Goal: Information Seeking & Learning: Learn about a topic

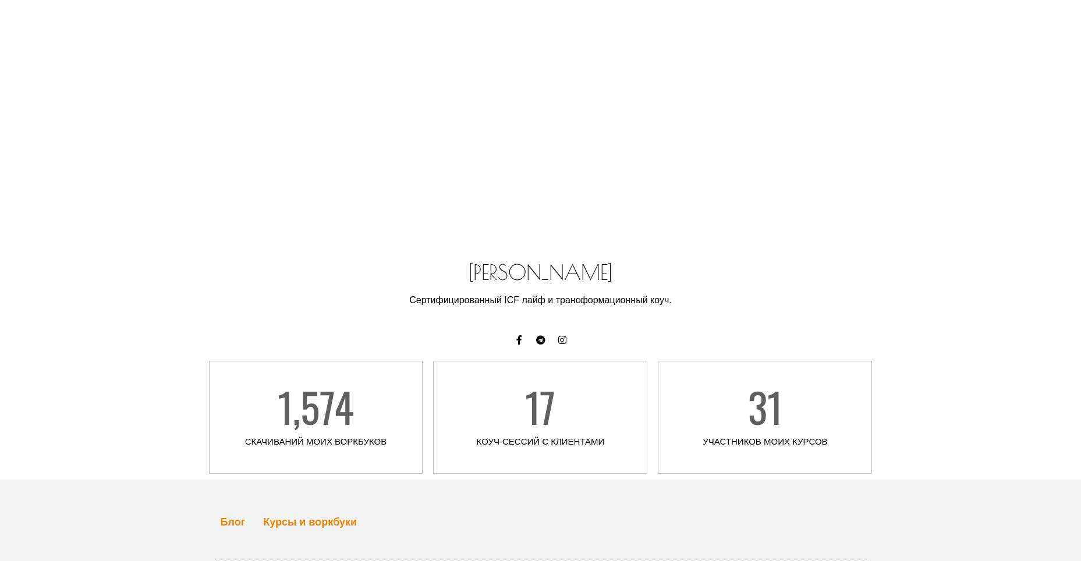
scroll to position [5212, 0]
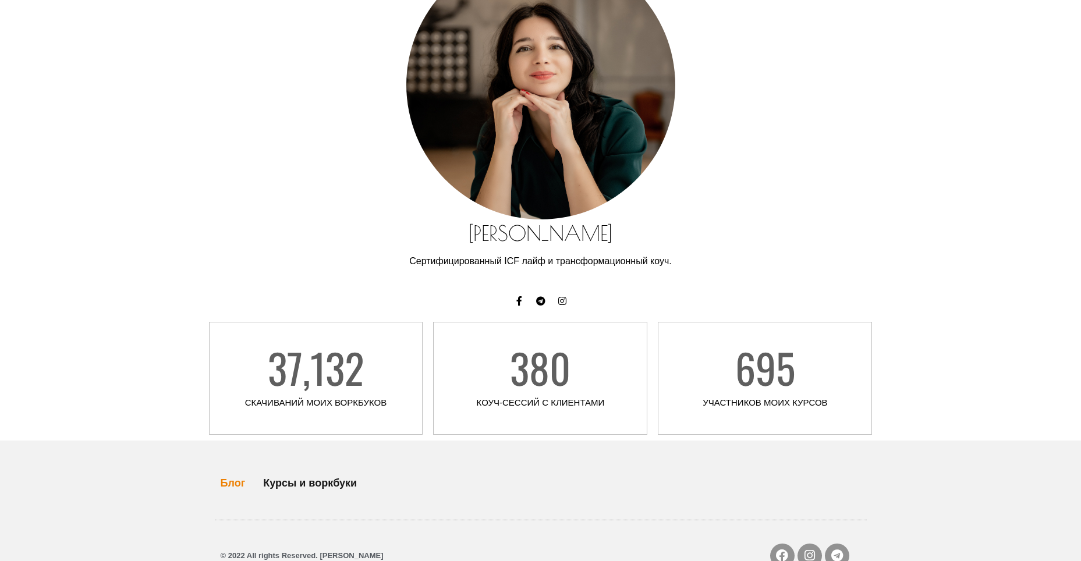
click at [296, 470] on link "Курсы и воркбуки" at bounding box center [310, 483] width 94 height 27
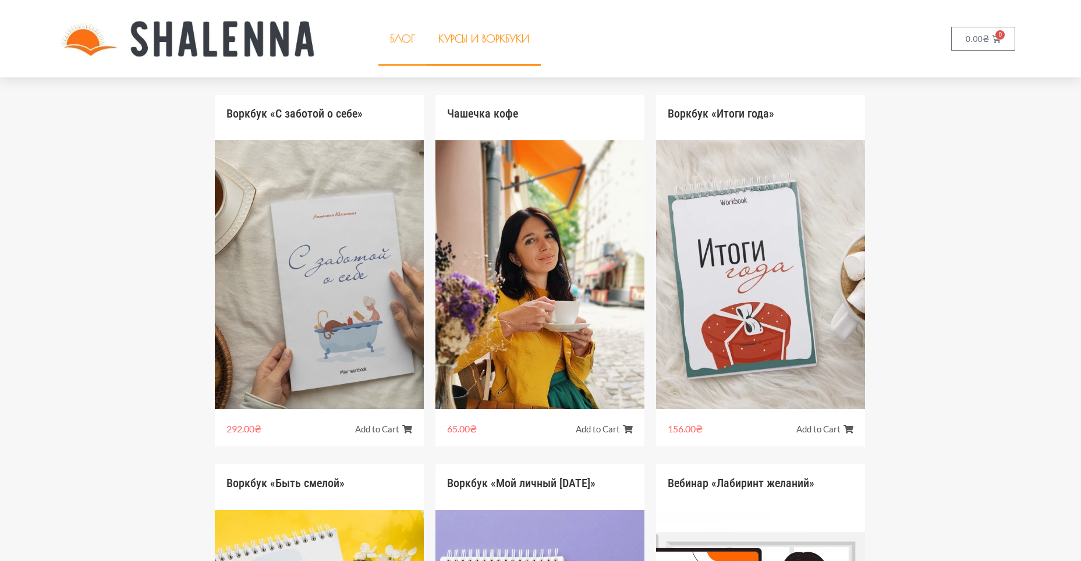
click at [402, 37] on link "Блог" at bounding box center [402, 39] width 48 height 54
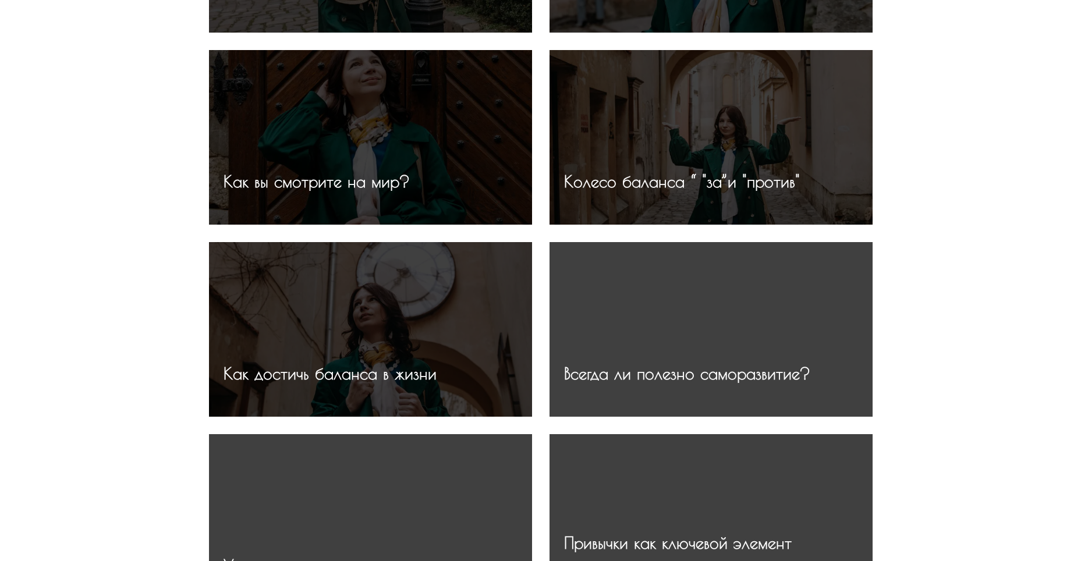
scroll to position [1455, 0]
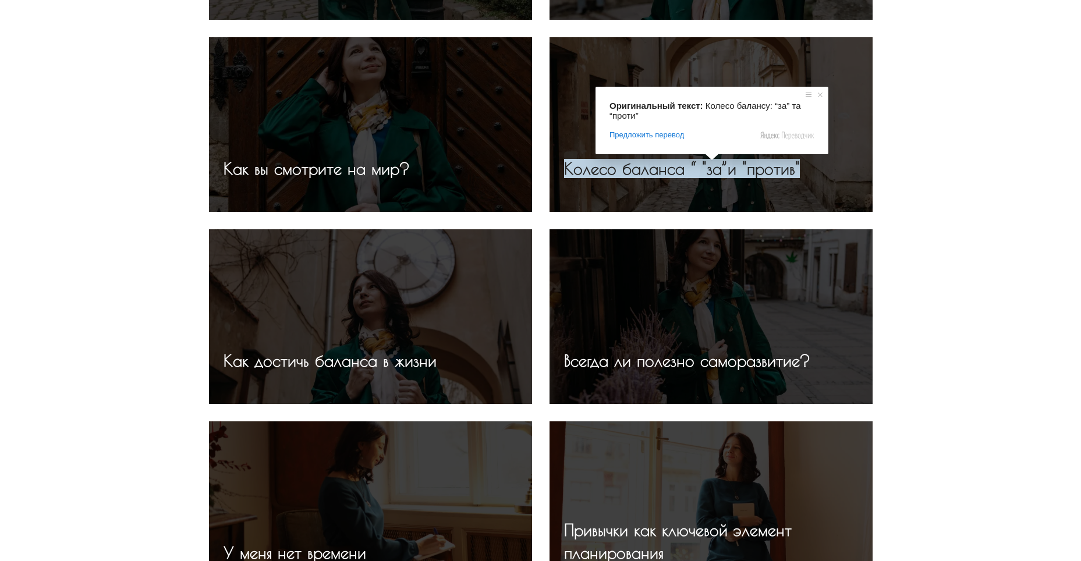
click at [706, 171] on ya-tr-span "Колесо баланса “ "за”и "против"" at bounding box center [682, 168] width 236 height 19
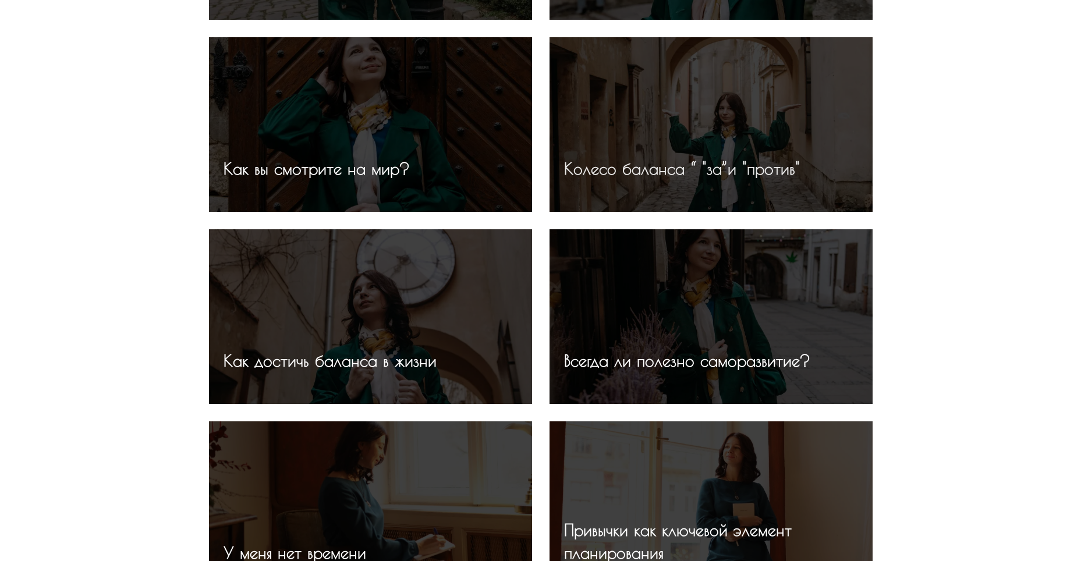
click at [706, 171] on ya-tr-span "Колесо баланса “ "за”и "против"" at bounding box center [682, 168] width 236 height 19
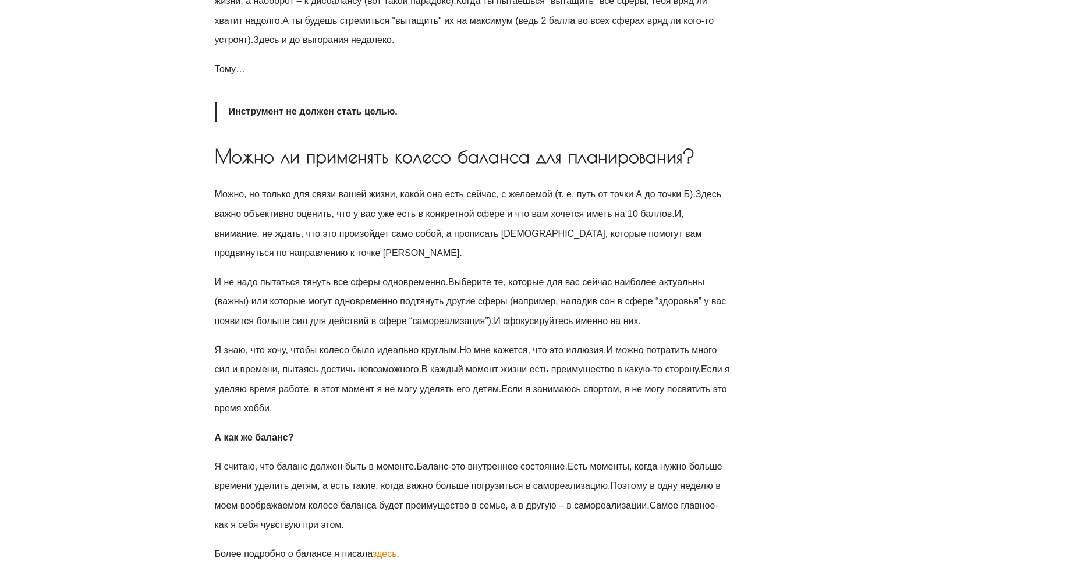
scroll to position [1397, 0]
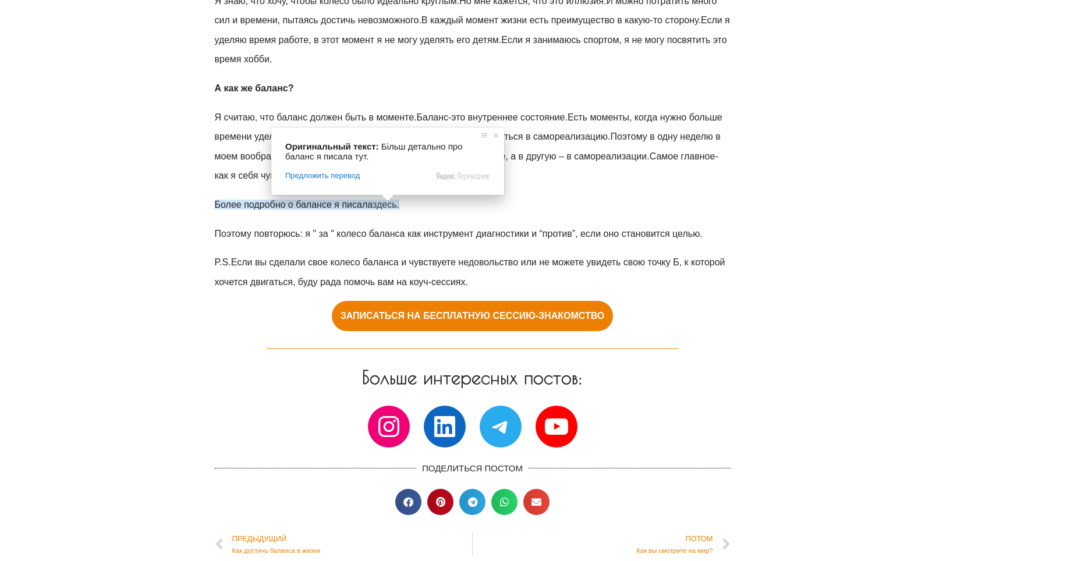
click at [392, 206] on ya-tr-span "здесь" at bounding box center [385, 205] width 24 height 10
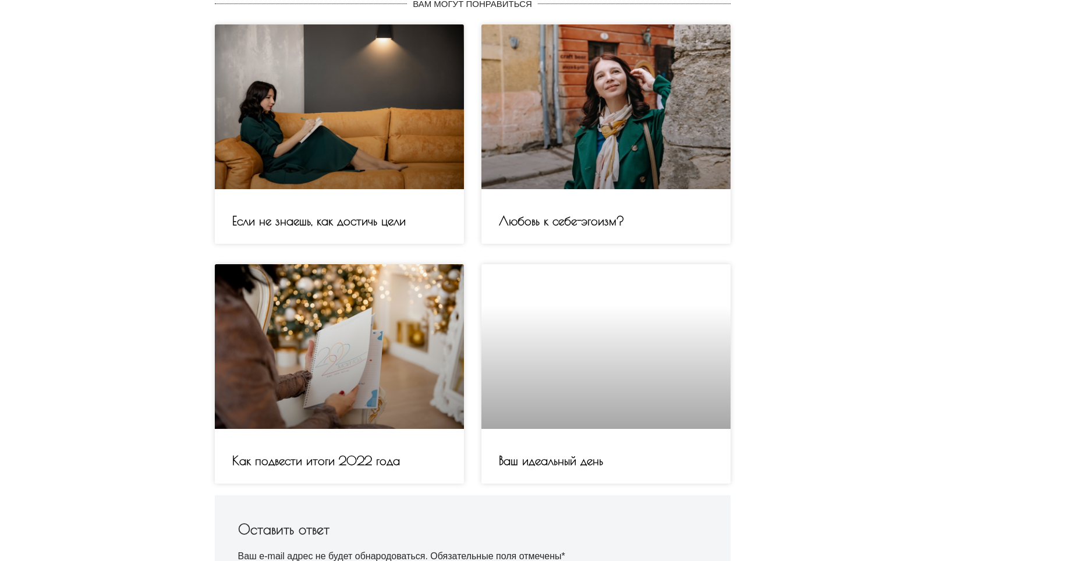
scroll to position [1514, 0]
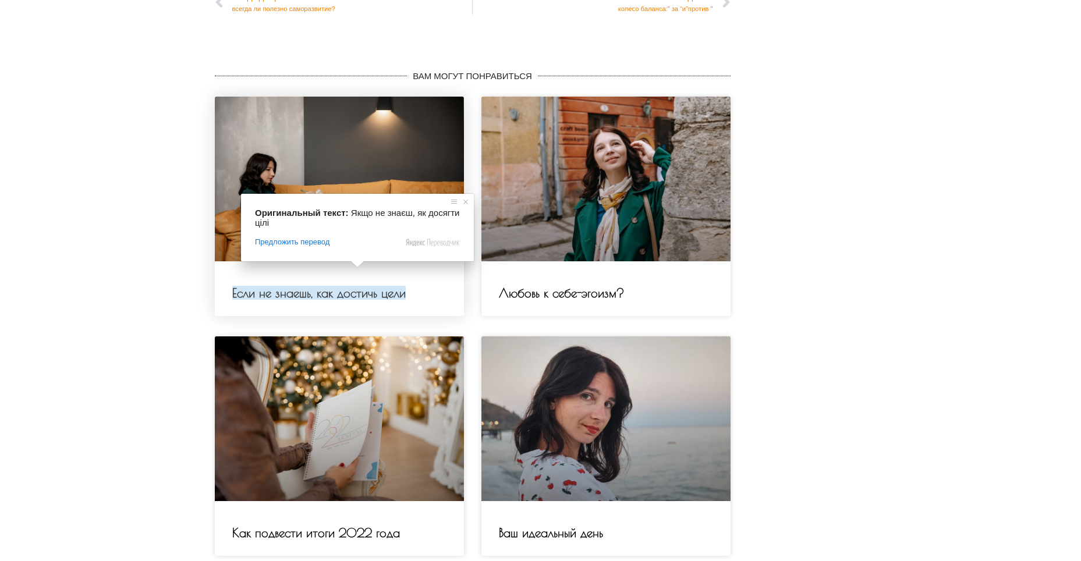
click at [349, 286] on ya-tr-span "Если не знаешь, как достичь цели" at bounding box center [318, 293] width 173 height 14
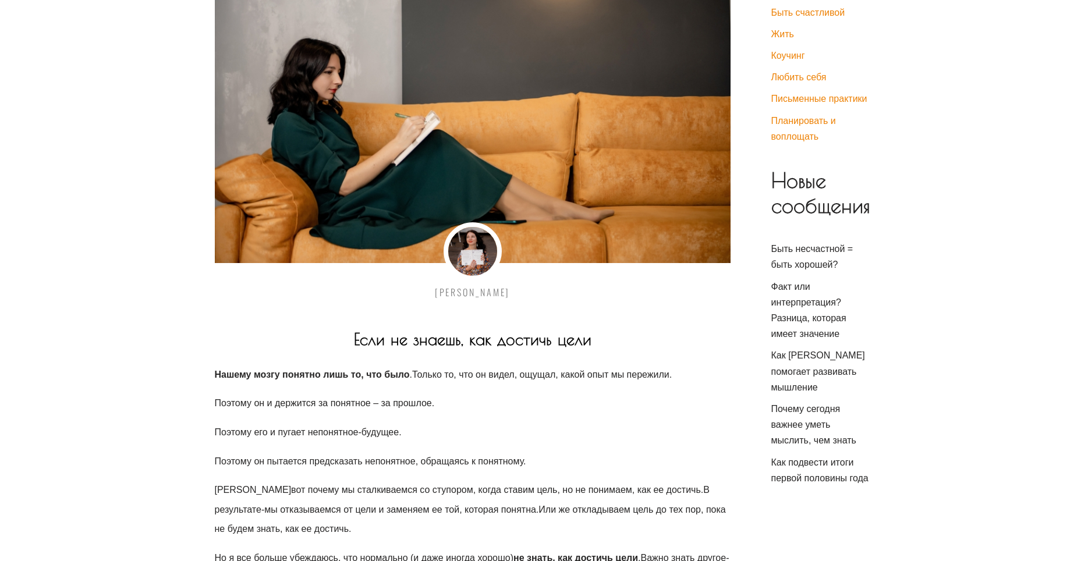
scroll to position [175, 0]
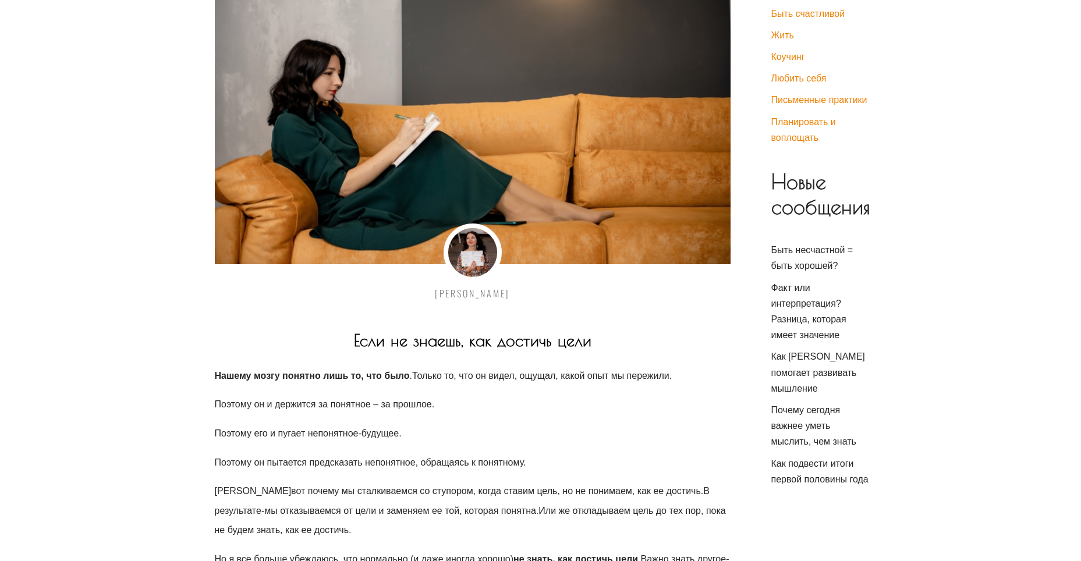
drag, startPoint x: 346, startPoint y: 365, endPoint x: 462, endPoint y: 403, distance: 121.5
click at [467, 406] on div "[PERSON_NAME] Если не знаешь, как достичь цели Нашему мозгу понятно лишь то, чт…" at bounding box center [472, 488] width 527 height 1148
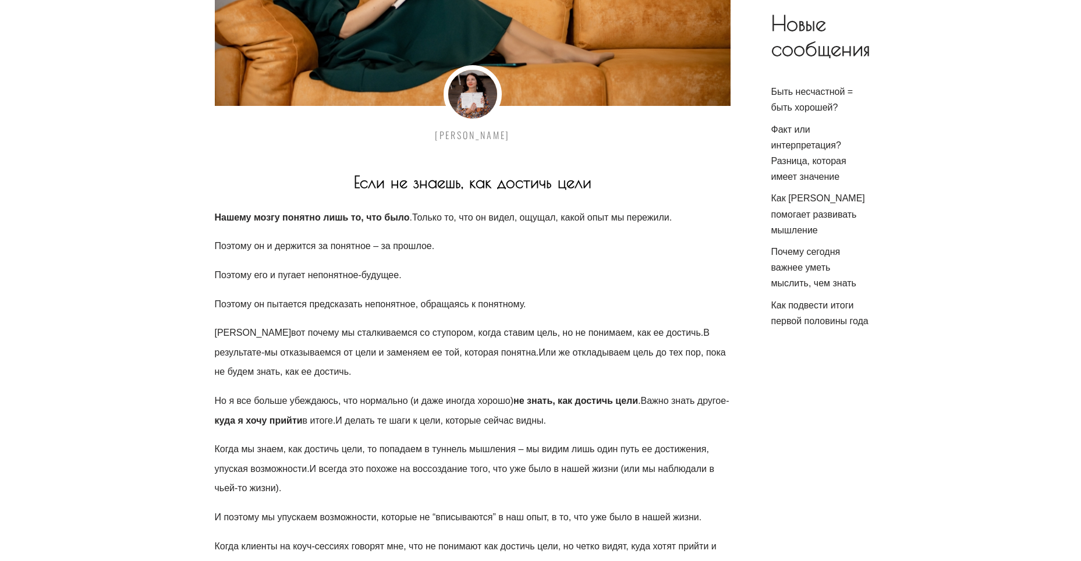
scroll to position [349, 0]
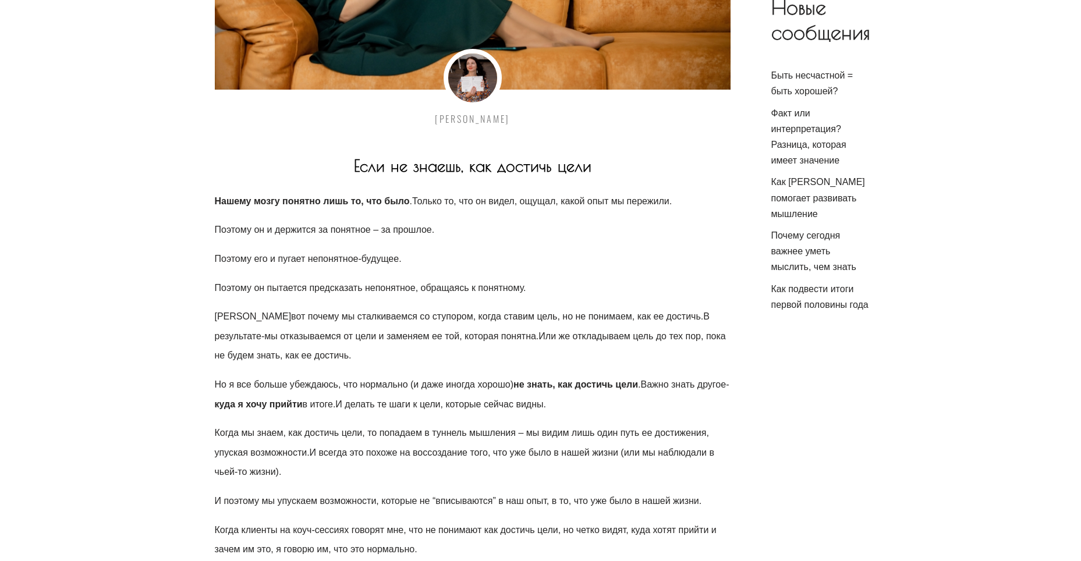
drag, startPoint x: 354, startPoint y: 358, endPoint x: 548, endPoint y: 391, distance: 197.2
click at [548, 391] on div "[PERSON_NAME] Если не знаешь, как достичь цели Нашему мозгу понятно лишь то, чт…" at bounding box center [472, 313] width 527 height 1148
drag, startPoint x: 213, startPoint y: 224, endPoint x: 372, endPoint y: 321, distance: 186.3
click at [372, 321] on div "[PERSON_NAME] Если не знаешь, как достичь цели Нашему мозгу понятно лишь то, чт…" at bounding box center [472, 313] width 527 height 1148
click at [682, 269] on p "Поэтому его и пугает непонятное-будущее." at bounding box center [473, 259] width 516 height 20
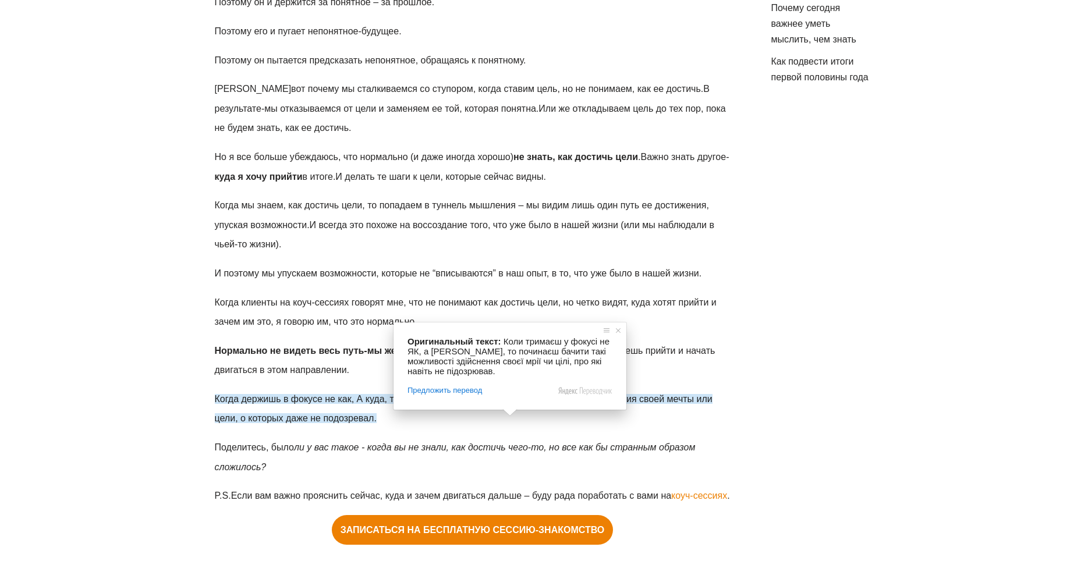
scroll to position [524, 0]
